Goal: Transaction & Acquisition: Purchase product/service

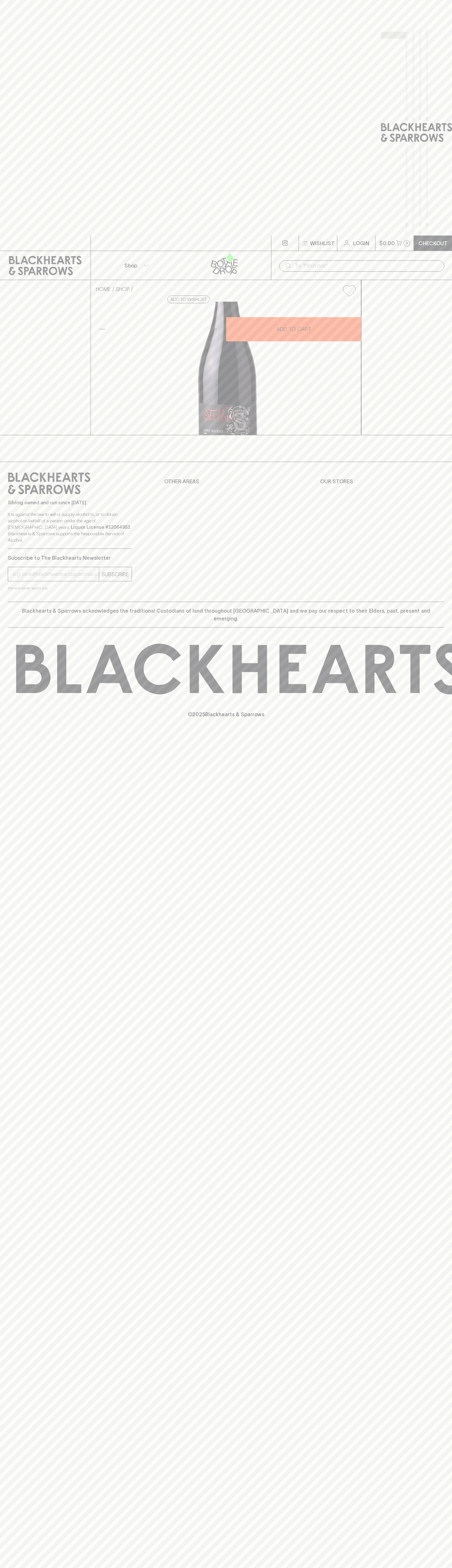
click at [216, 1] on div at bounding box center [226, 117] width 452 height 236
click at [448, 71] on div at bounding box center [416, 132] width 71 height 206
click at [192, 1568] on html "⠀ ⠀ Wishlist Login $0.00 0 Checkout Shop ​ HOME SHOP Stella Vino Rosso 2022 $22…" at bounding box center [226, 784] width 452 height 1568
click at [25, 1428] on div "⠀ ⠀ Wishlist Login $0.00 0 Checkout Shop ​ HOME SHOP Stella Vino Rosso 2022 $22…" at bounding box center [226, 784] width 452 height 1568
